Goal: Task Accomplishment & Management: Manage account settings

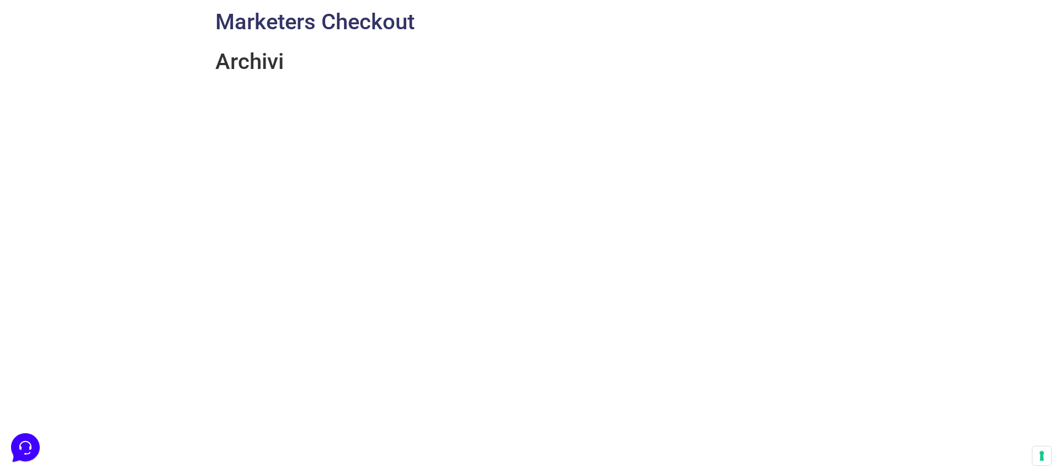
click at [305, 27] on link "Marketers Checkout" at bounding box center [314, 22] width 199 height 26
click at [317, 22] on link "Marketers Checkout" at bounding box center [314, 22] width 199 height 26
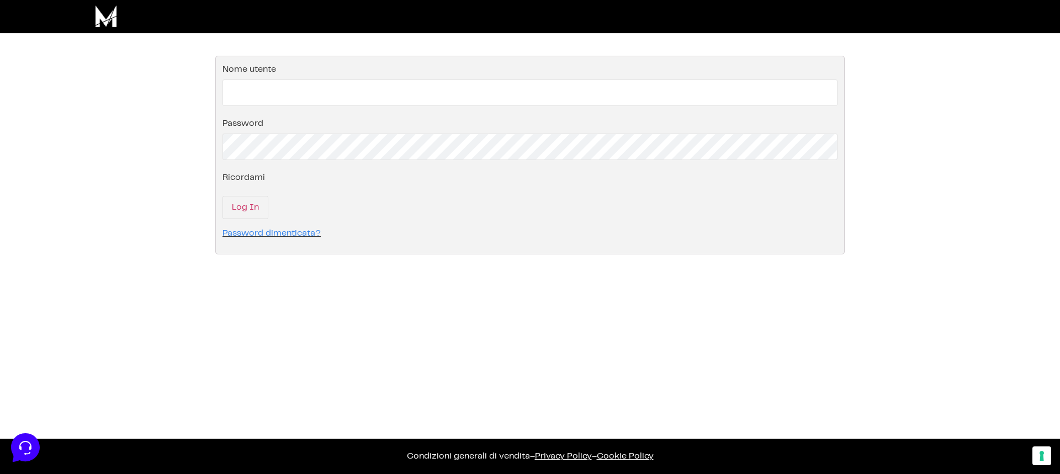
click at [299, 69] on p "Nome utente" at bounding box center [529, 83] width 615 height 46
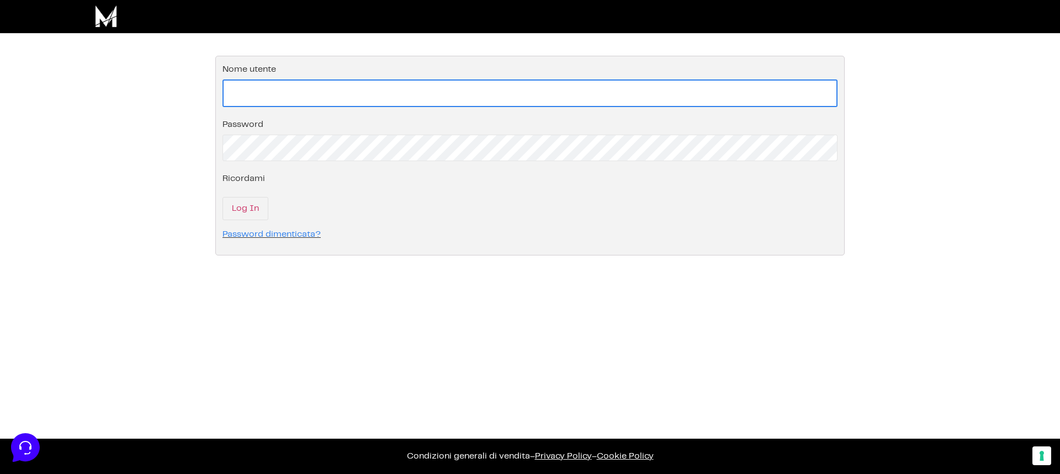
click at [301, 83] on input "Nome utente" at bounding box center [529, 93] width 615 height 28
type input "info@aspettereiumile.com"
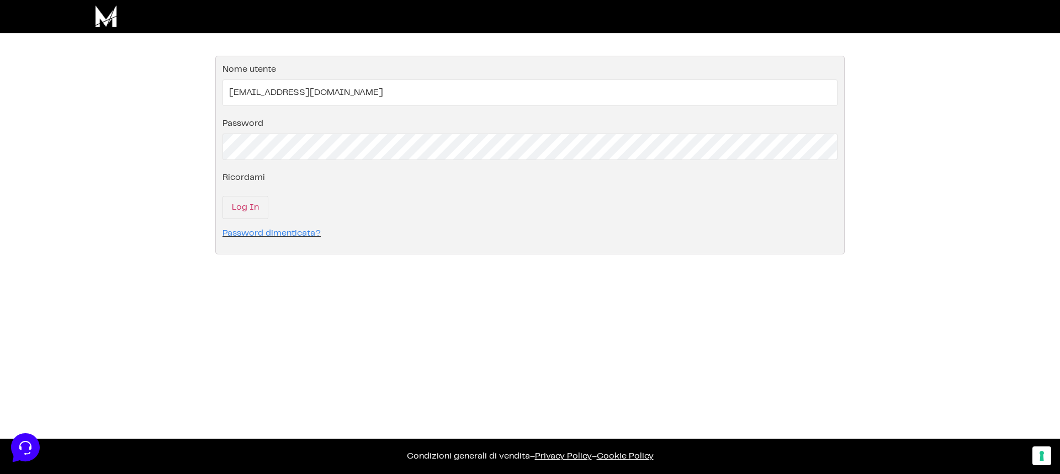
click at [331, 168] on p "Ricordami" at bounding box center [529, 178] width 615 height 20
click at [257, 205] on input "Log In" at bounding box center [245, 207] width 46 height 23
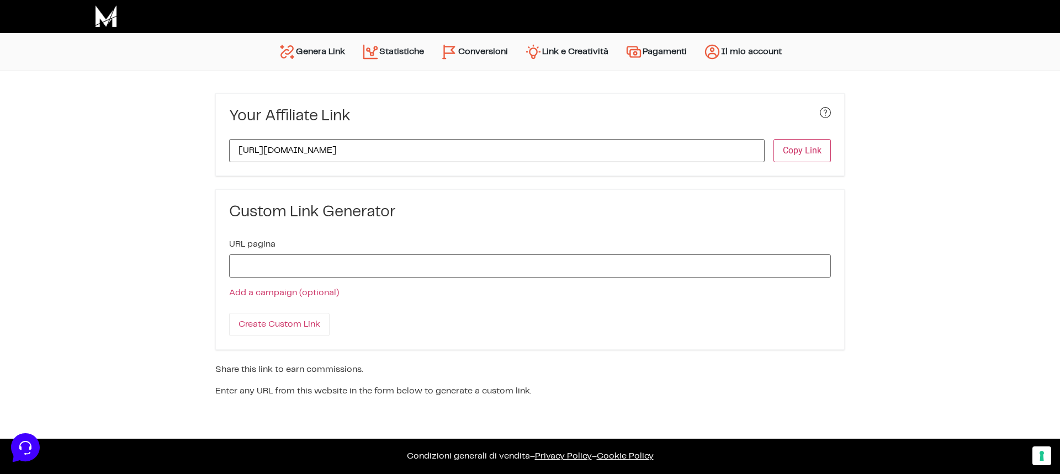
click at [510, 42] on link "Conversioni" at bounding box center [474, 52] width 84 height 26
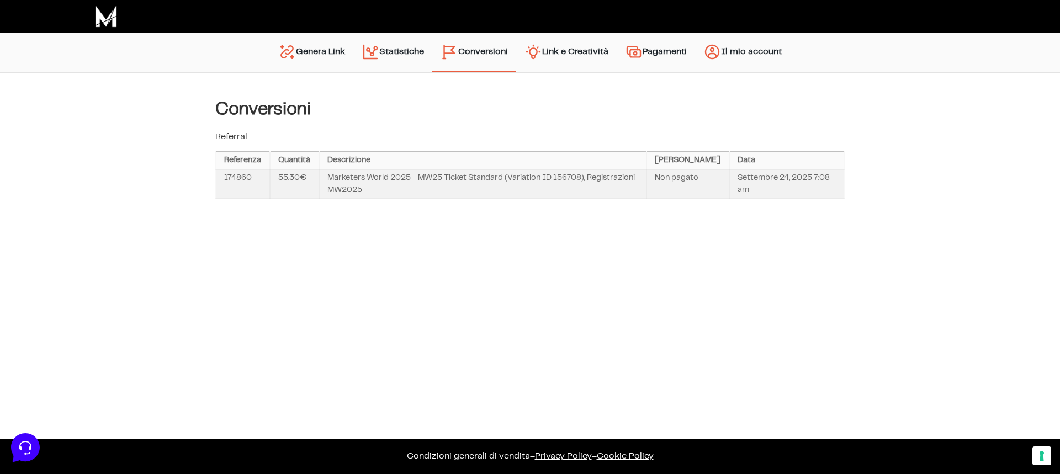
click at [475, 181] on td "Marketers World 2025 - MW25 Ticket Standard (Variation ID 156708), Registrazion…" at bounding box center [482, 184] width 327 height 30
drag, startPoint x: 406, startPoint y: 182, endPoint x: 425, endPoint y: 182, distance: 18.2
click at [407, 182] on td "Marketers World 2025 - MW25 Ticket Standard (Variation ID 156708), Registrazion…" at bounding box center [482, 184] width 327 height 30
drag, startPoint x: 429, startPoint y: 181, endPoint x: 511, endPoint y: 176, distance: 81.3
click at [511, 176] on td "Marketers World 2025 - MW25 Ticket Standard (Variation ID 156708), Registrazion…" at bounding box center [482, 184] width 327 height 30
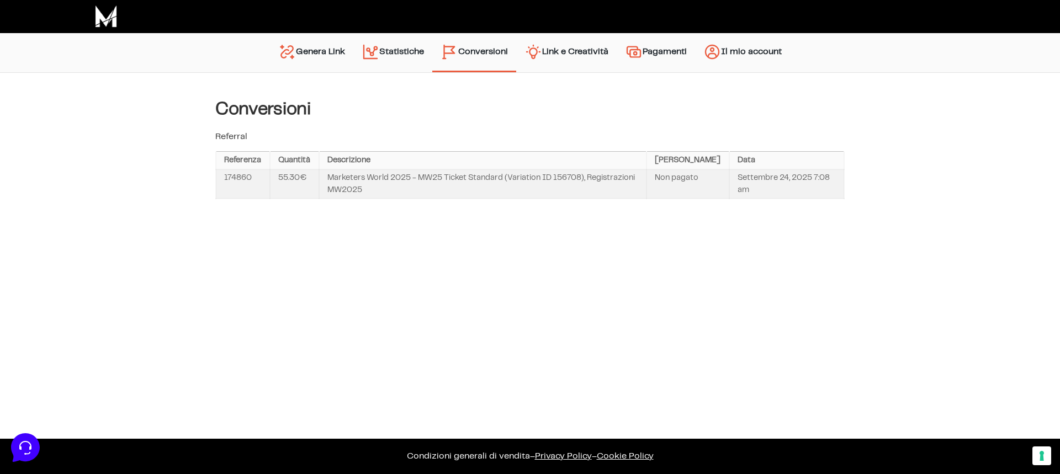
drag, startPoint x: 567, startPoint y: 177, endPoint x: 581, endPoint y: 177, distance: 13.8
click at [567, 177] on td "Marketers World 2025 - MW25 Ticket Standard (Variation ID 156708), Registrazion…" at bounding box center [482, 184] width 327 height 30
drag, startPoint x: 669, startPoint y: 180, endPoint x: 693, endPoint y: 178, distance: 24.4
click at [669, 180] on td "Non pagato" at bounding box center [687, 184] width 83 height 30
click at [693, 178] on td "Non pagato" at bounding box center [687, 184] width 83 height 30
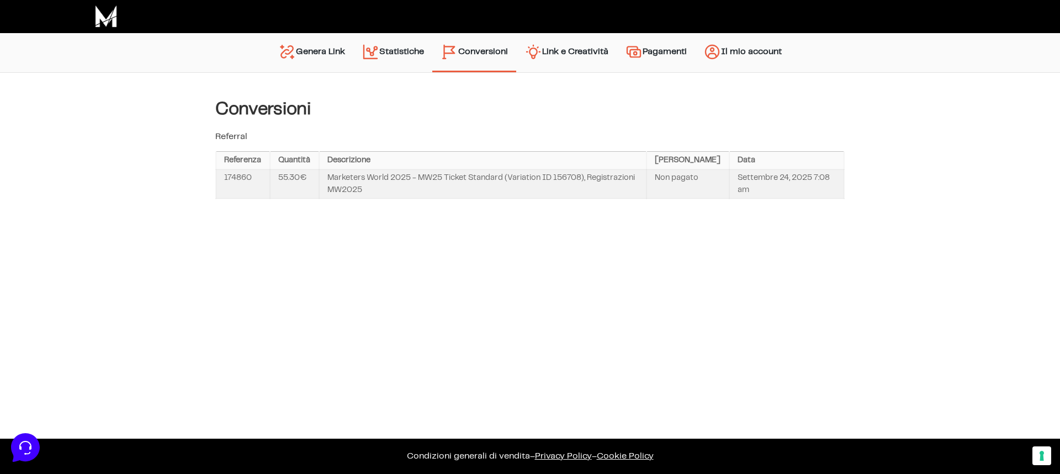
click at [290, 177] on td "55.30€" at bounding box center [294, 184] width 49 height 30
click at [413, 46] on link "Statistiche" at bounding box center [392, 53] width 79 height 28
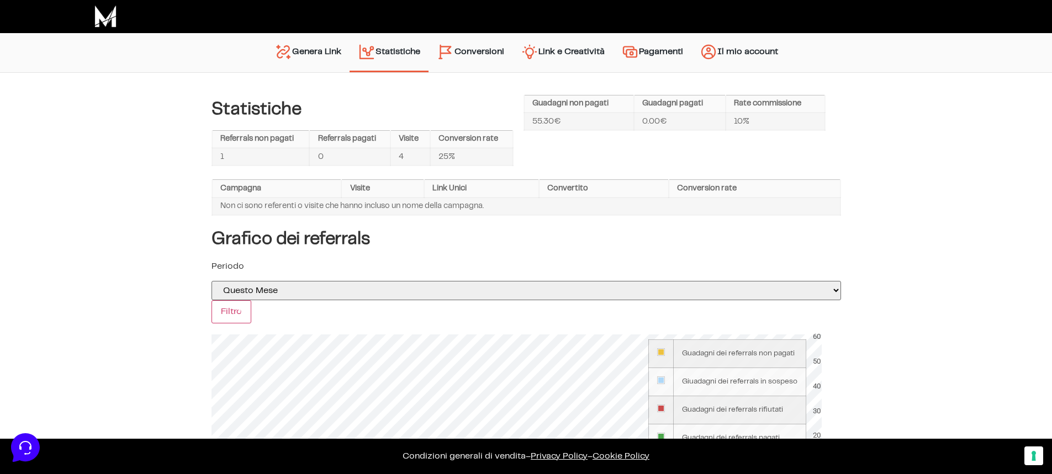
click at [457, 52] on link "Conversioni" at bounding box center [470, 53] width 84 height 28
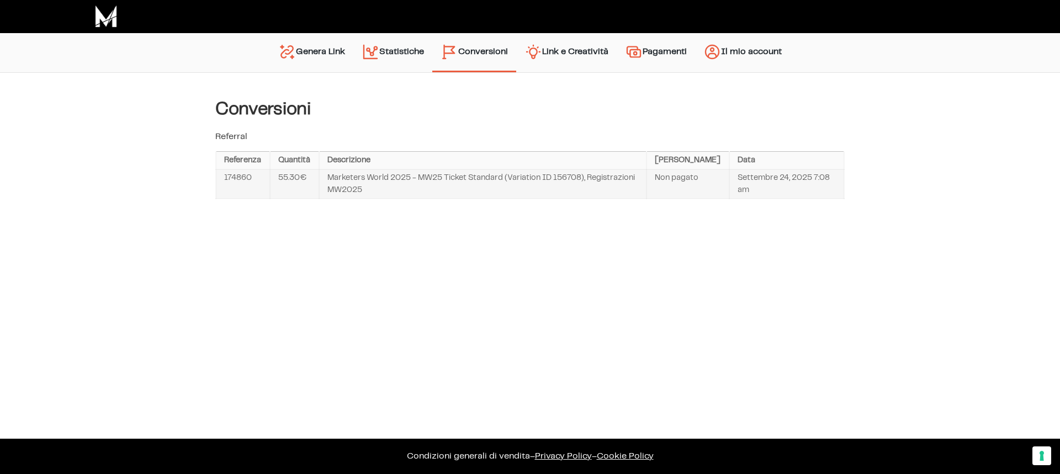
click at [575, 54] on link "Link e Creatività" at bounding box center [566, 53] width 100 height 28
